Goal: Obtain resource: Obtain resource

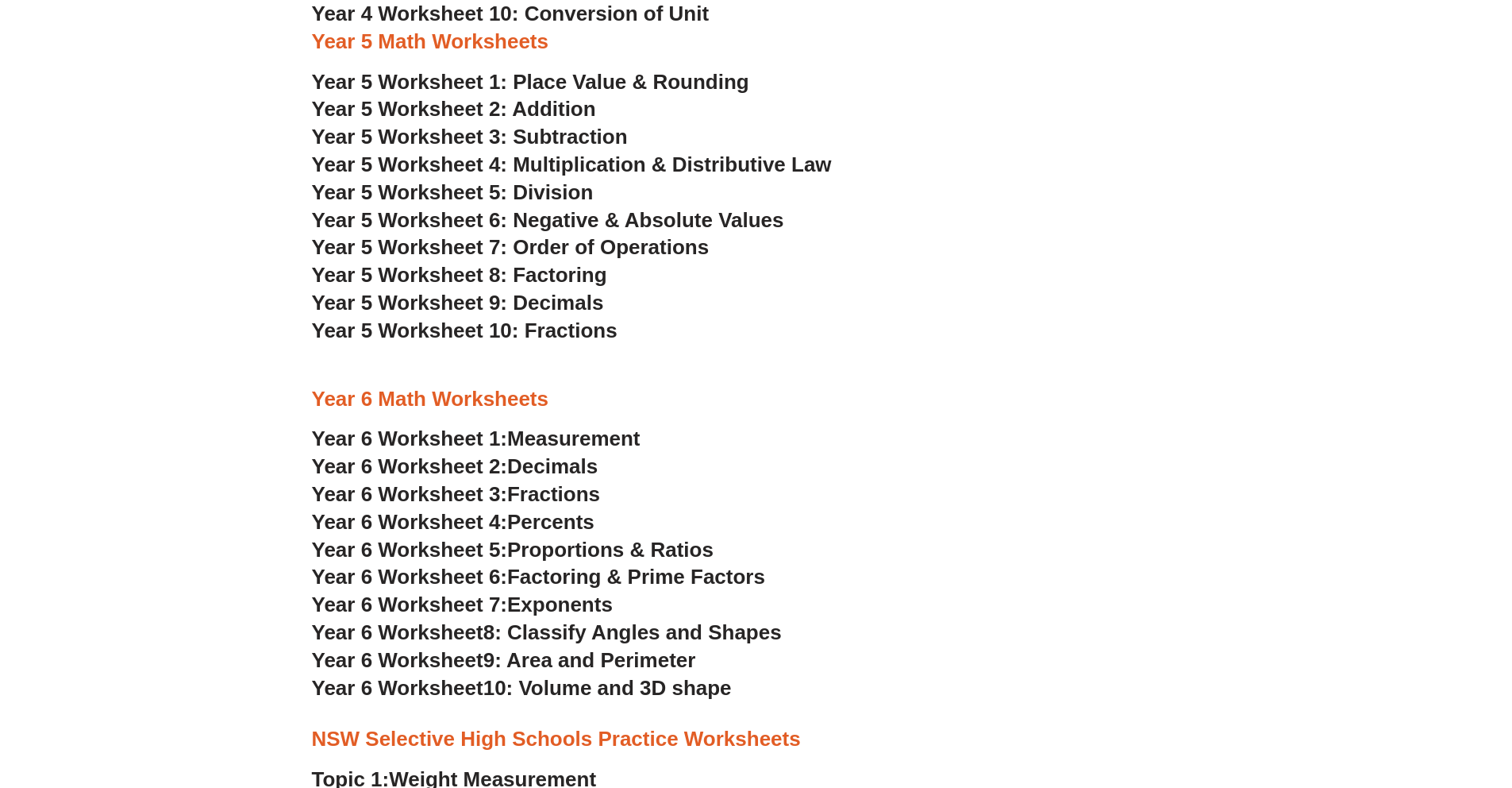
scroll to position [2829, 0]
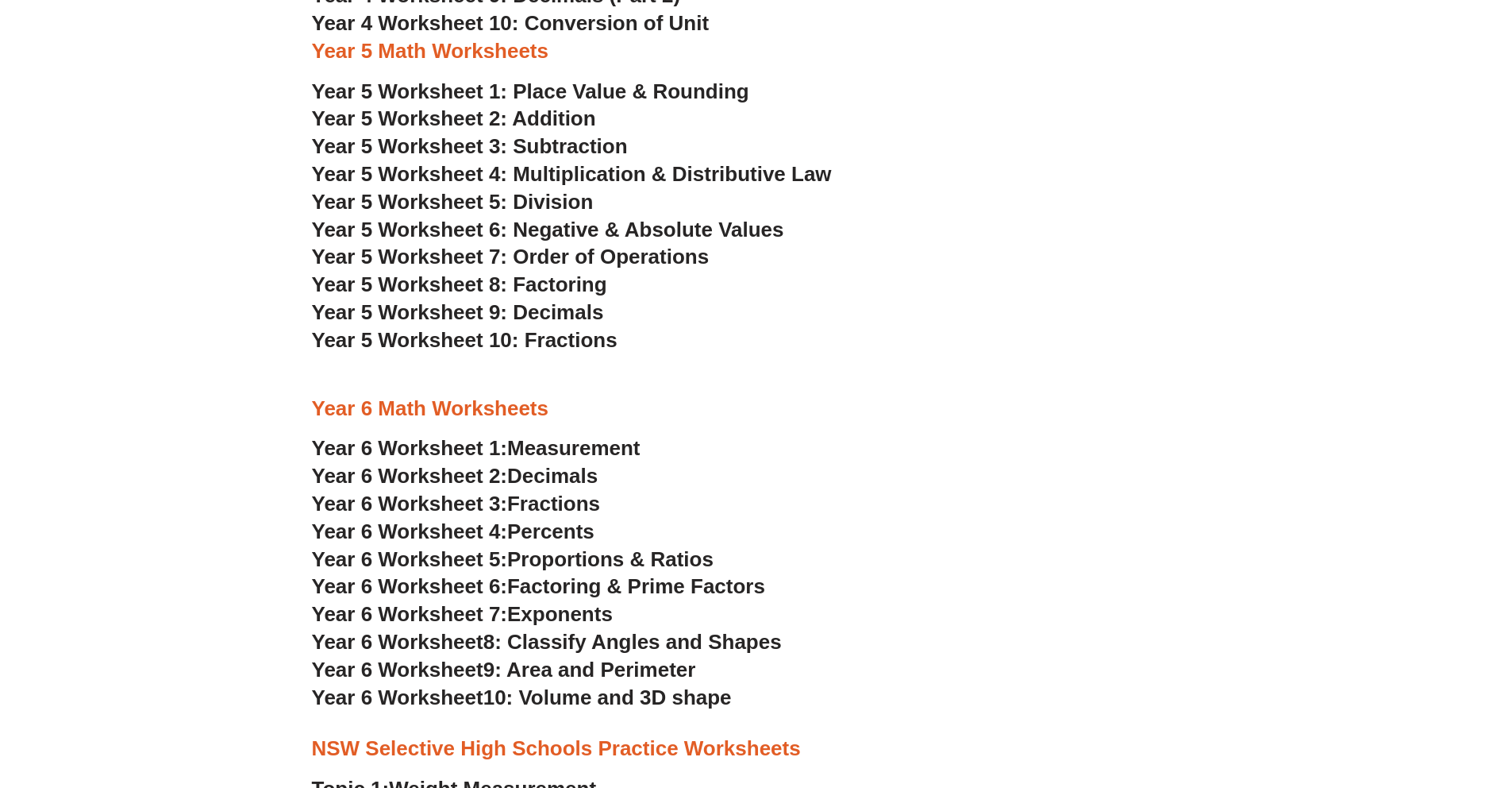
click at [372, 89] on span "Year 5 Worksheet 1: Place Value & Rounding" at bounding box center [530, 91] width 438 height 24
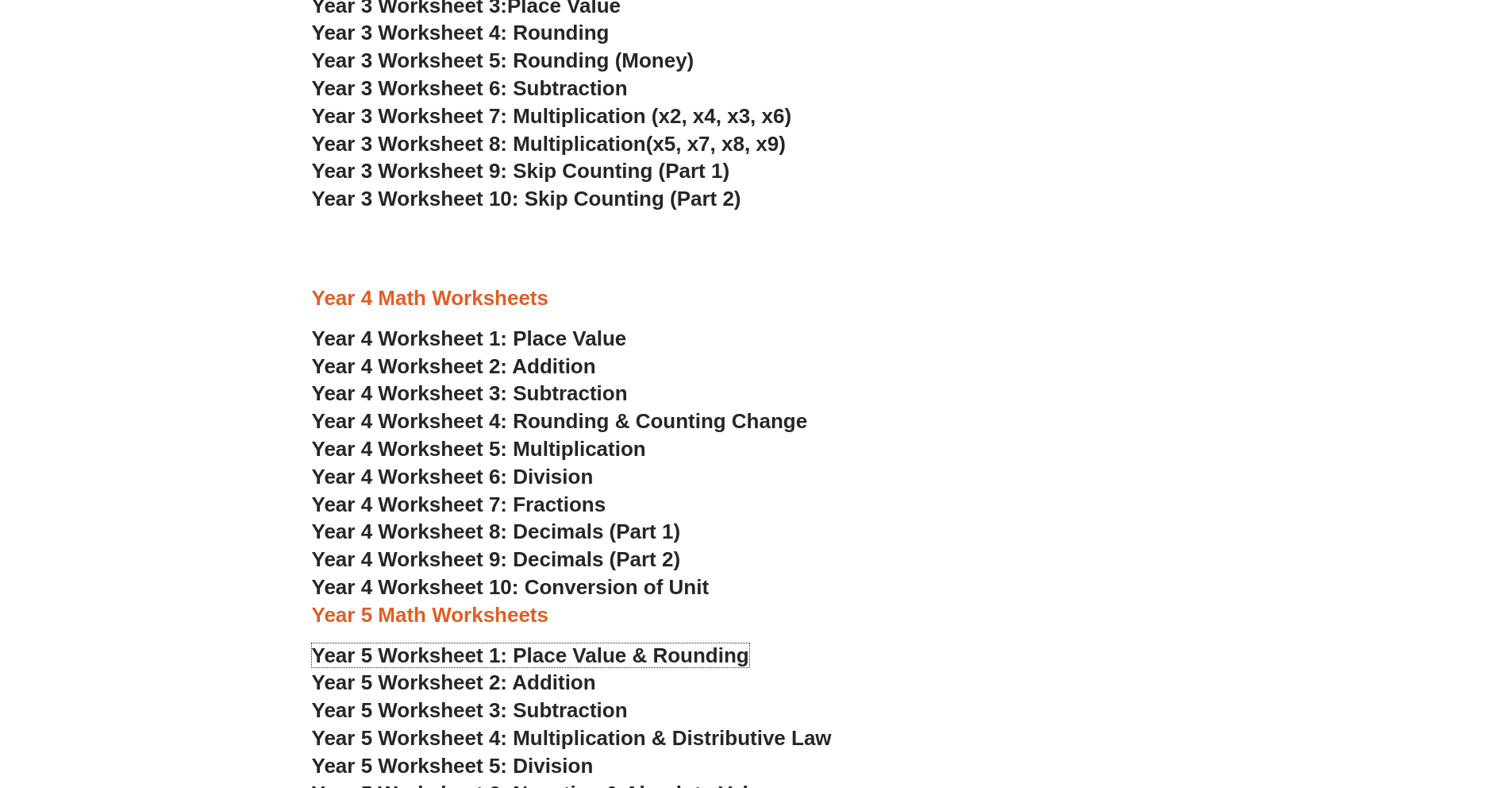
scroll to position [2256, 0]
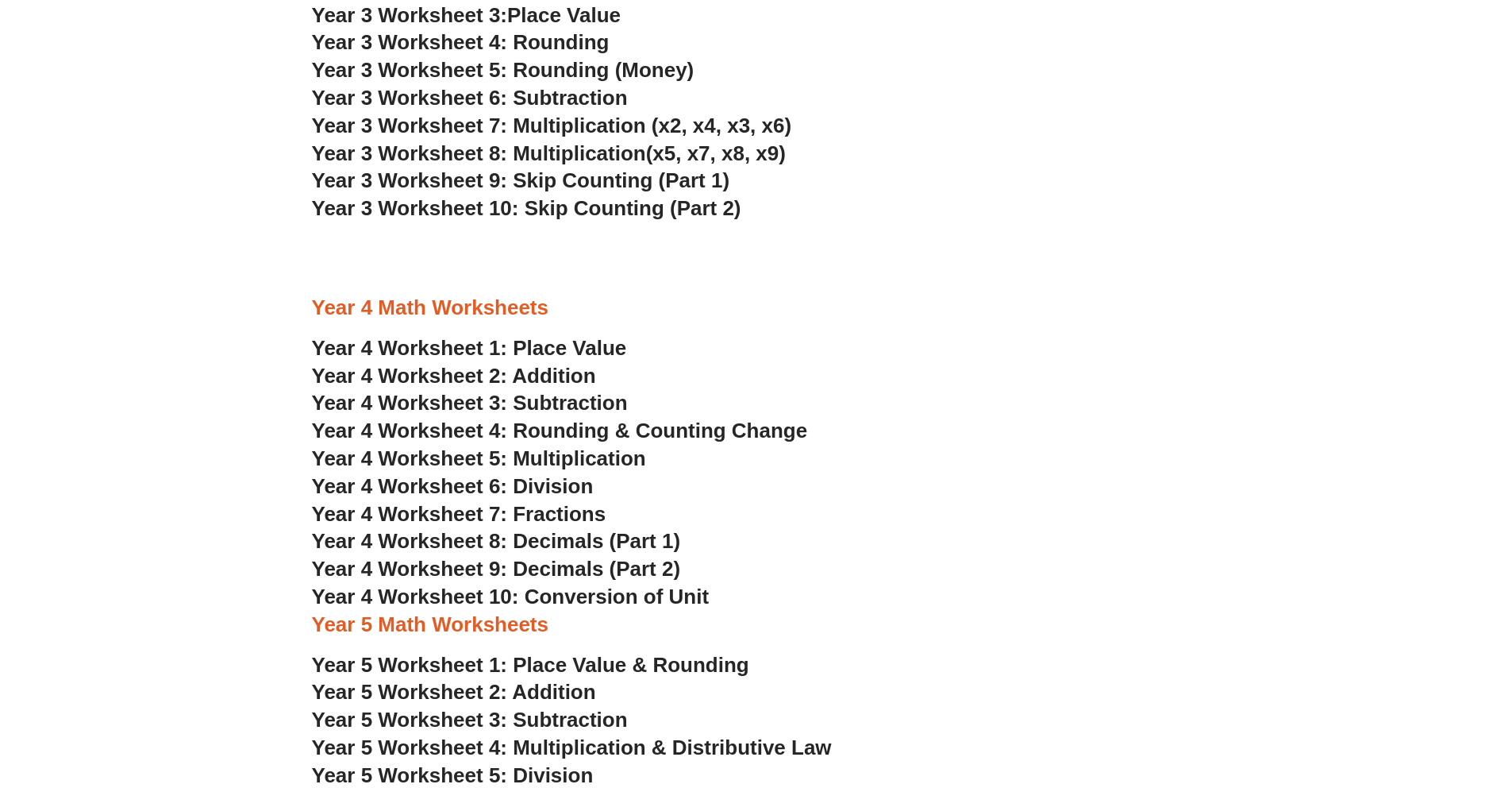
click at [411, 369] on span "Year 4 Worksheet 2: Addition" at bounding box center [454, 376] width 284 height 24
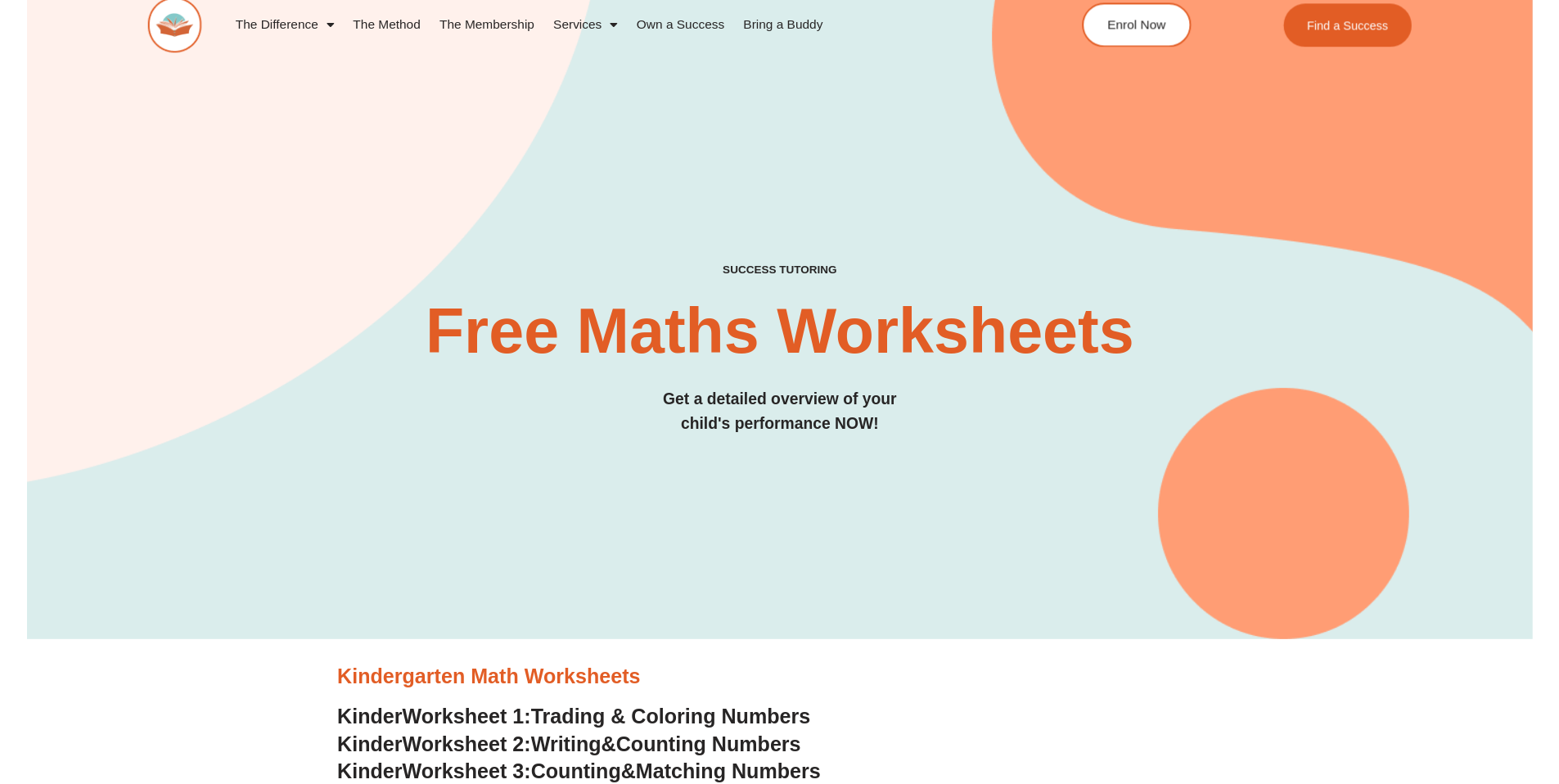
scroll to position [0, 0]
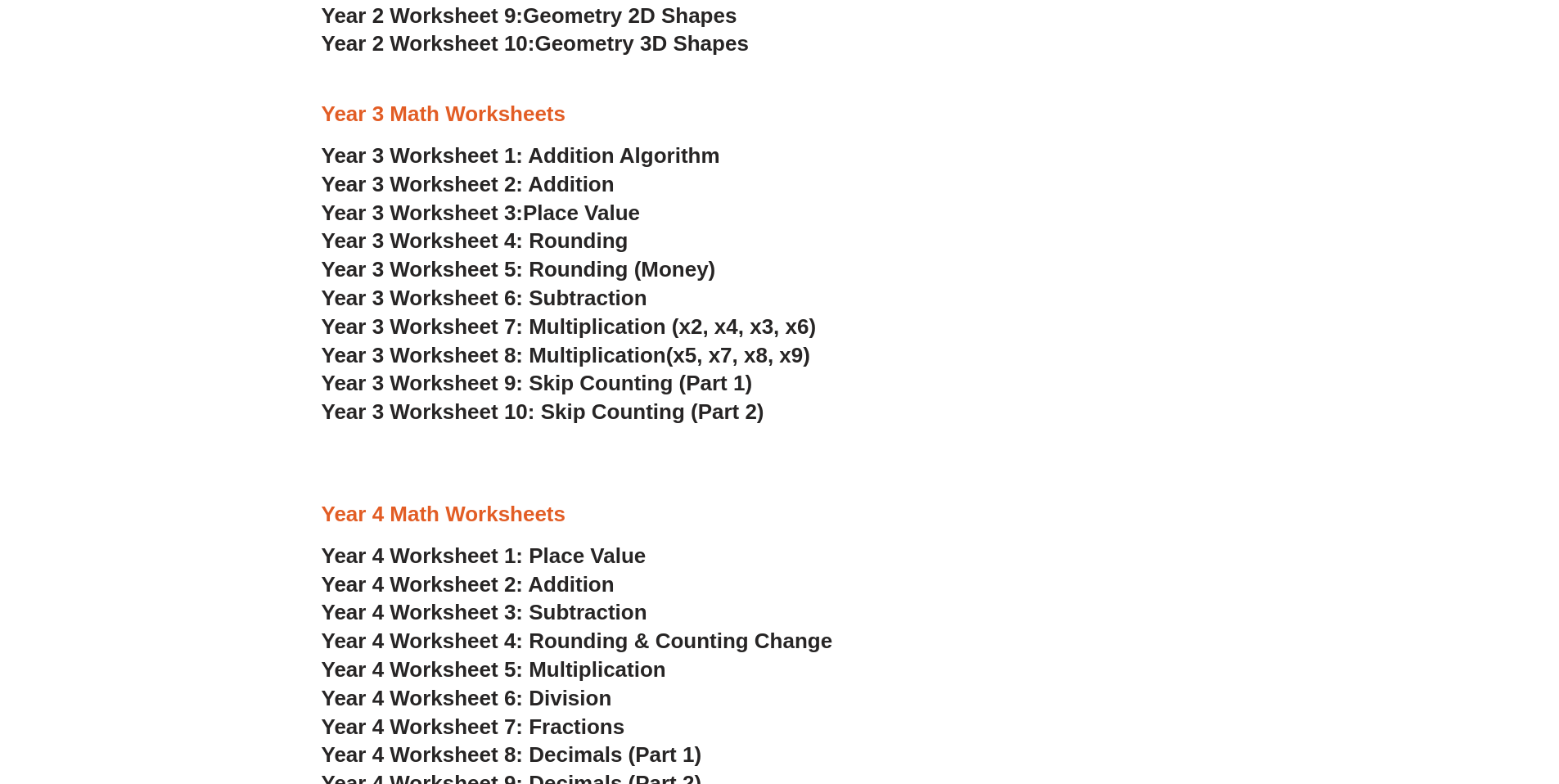
scroll to position [2433, 0]
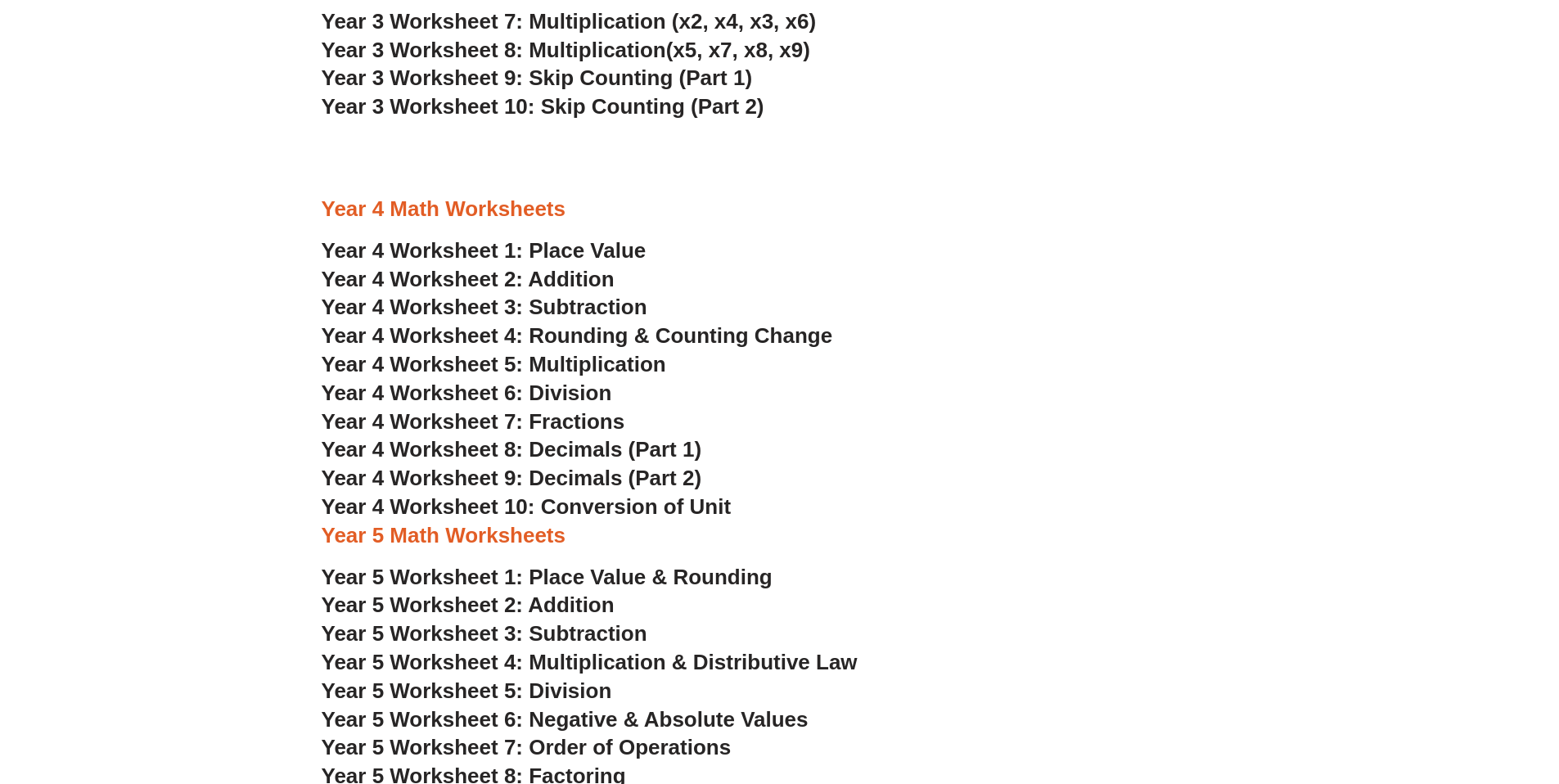
click at [860, 205] on h3 "Year 4 Math Worksheets" at bounding box center [780, 210] width 916 height 28
click at [552, 442] on span "Year 4 Worksheet 8: Decimals (Part 1)" at bounding box center [512, 449] width 381 height 24
click at [644, 476] on span "Year 4 Worksheet 9: Decimals (Part 2)" at bounding box center [512, 477] width 381 height 24
click at [538, 414] on span "Year 4 Worksheet 7: Fractions" at bounding box center [474, 421] width 304 height 24
